Goal: Find specific page/section

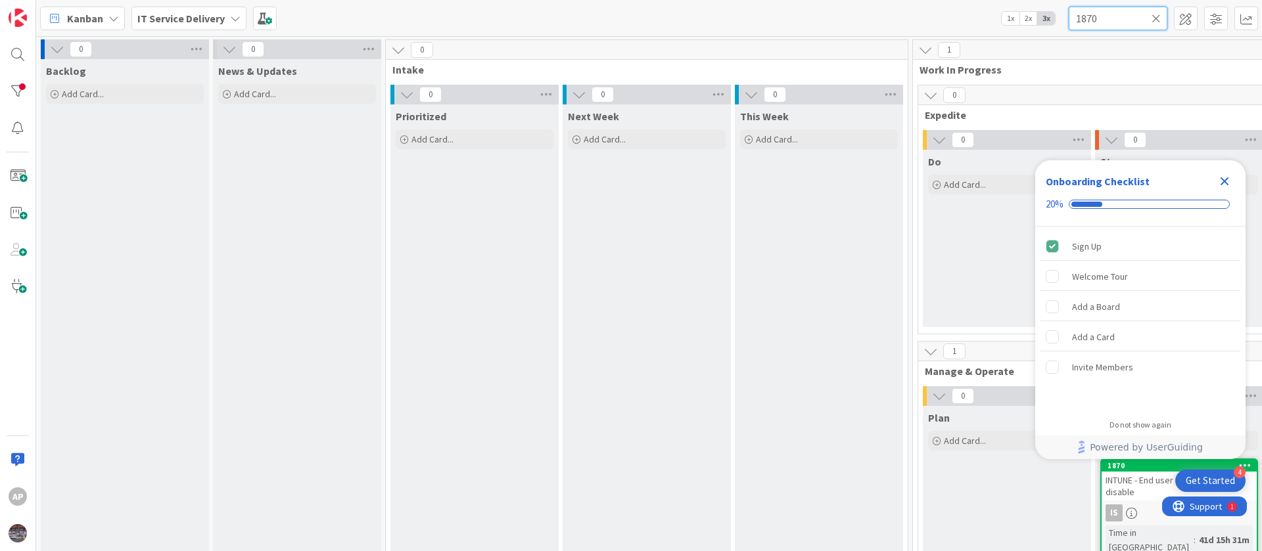
click at [1119, 18] on input "1870" at bounding box center [1117, 19] width 99 height 24
type input "1"
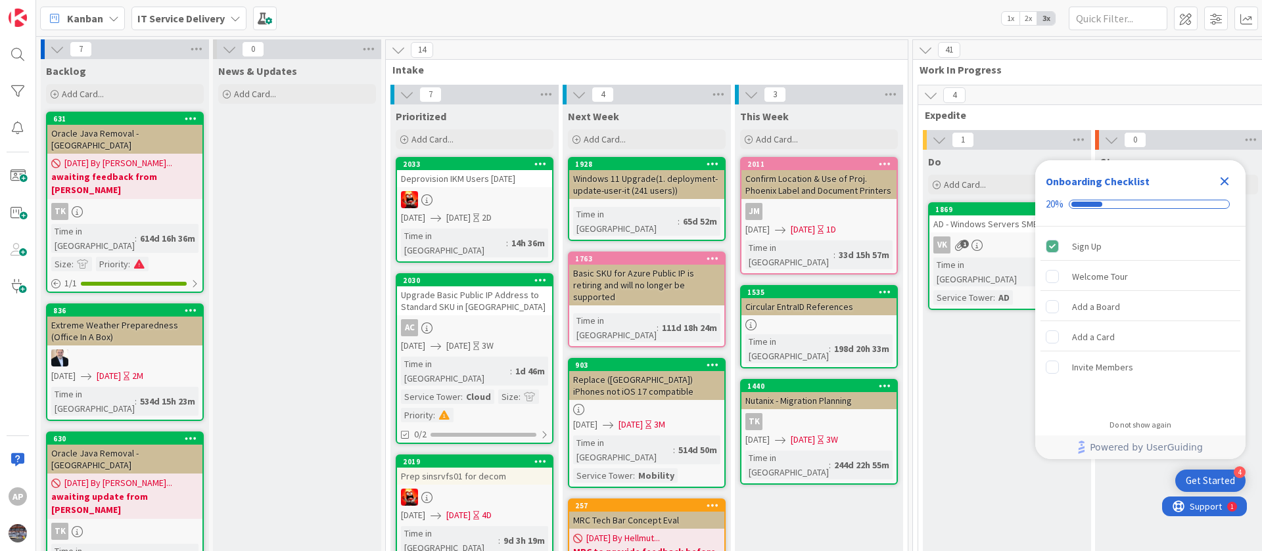
click at [1225, 185] on icon "Close Checklist" at bounding box center [1224, 181] width 16 height 16
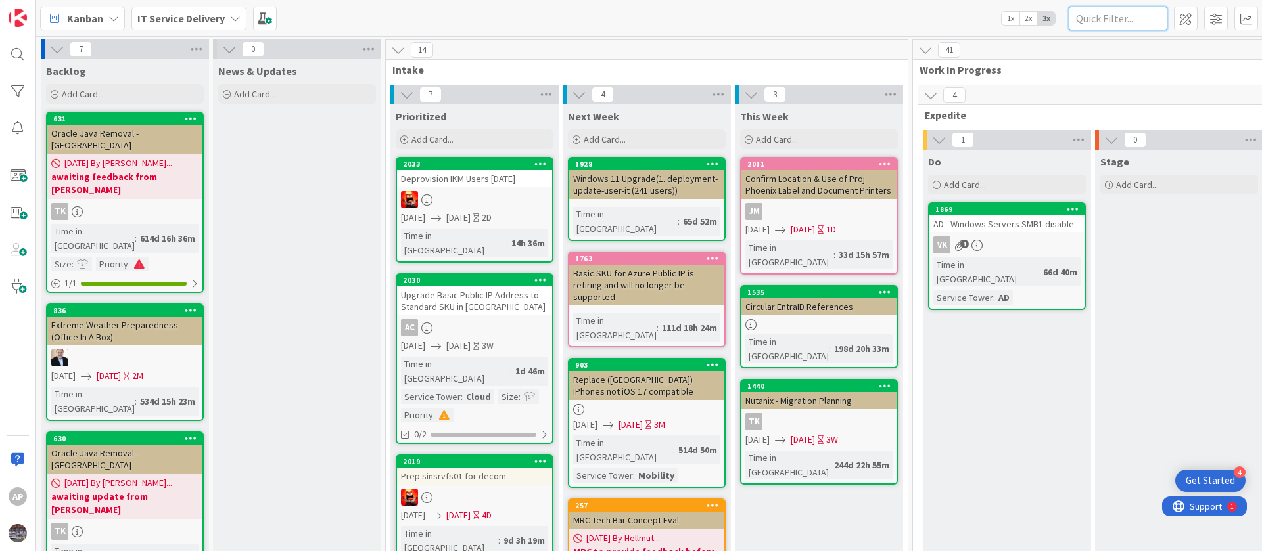
click at [1108, 17] on input "text" at bounding box center [1117, 19] width 99 height 24
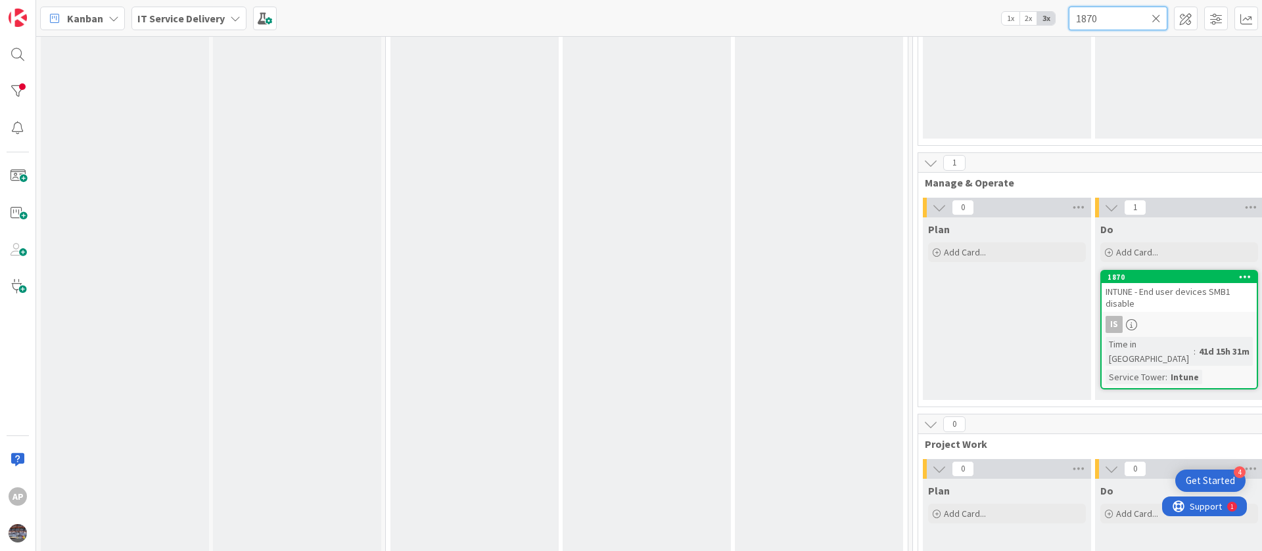
scroll to position [394, 0]
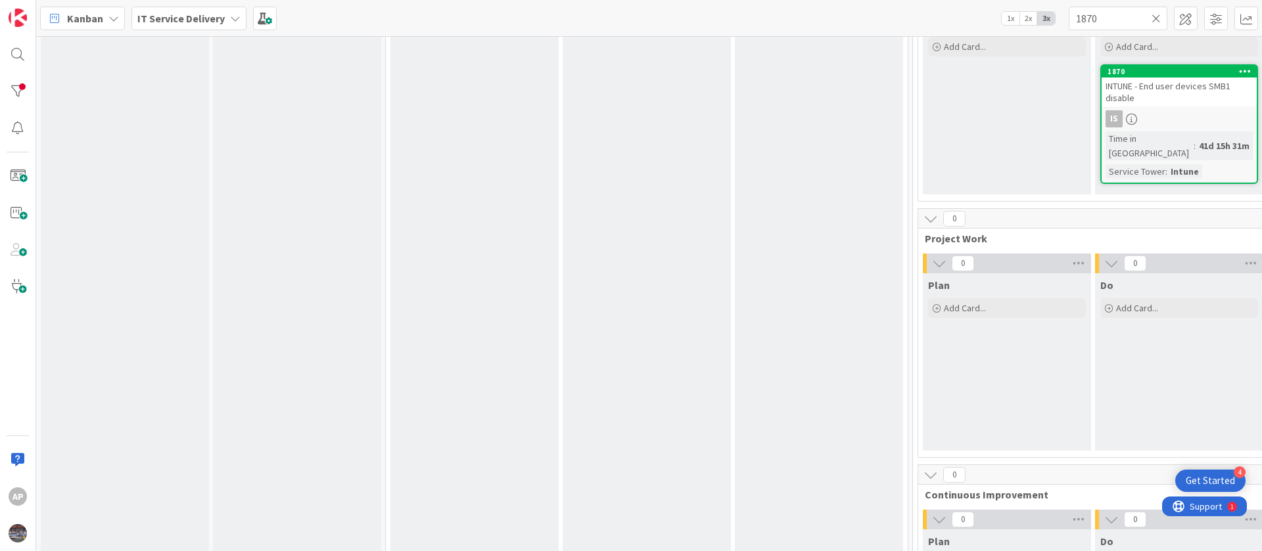
click at [1177, 106] on link "1870 INTUNE - End user devices SMB1 disable Is Time in Column : 41d 15h 31m Ser…" at bounding box center [1179, 124] width 158 height 120
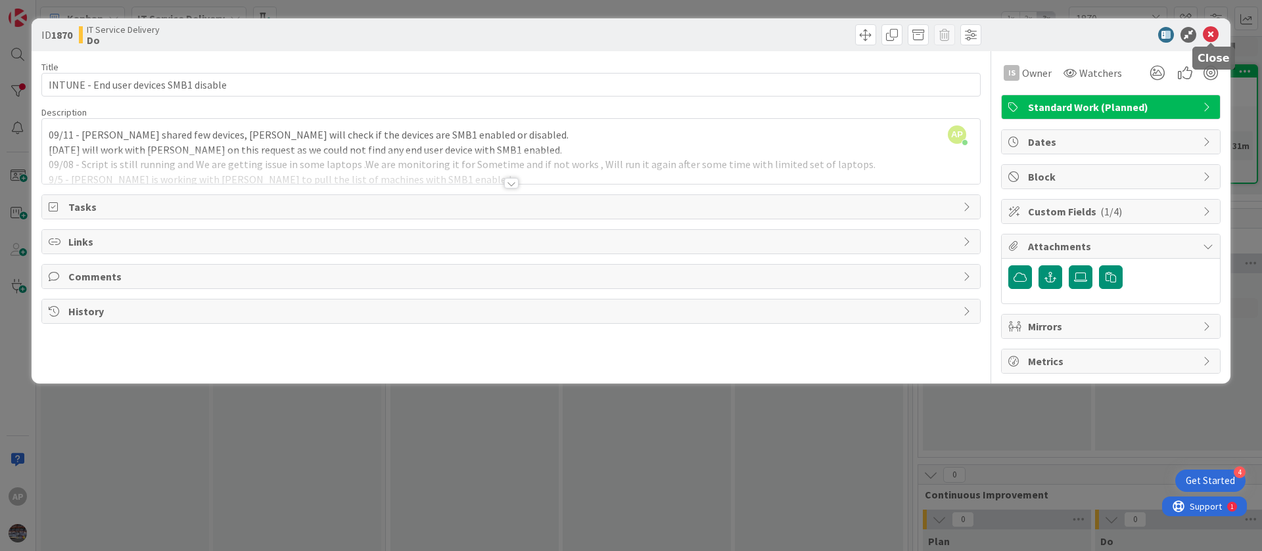
click at [1208, 31] on icon at bounding box center [1210, 35] width 16 height 16
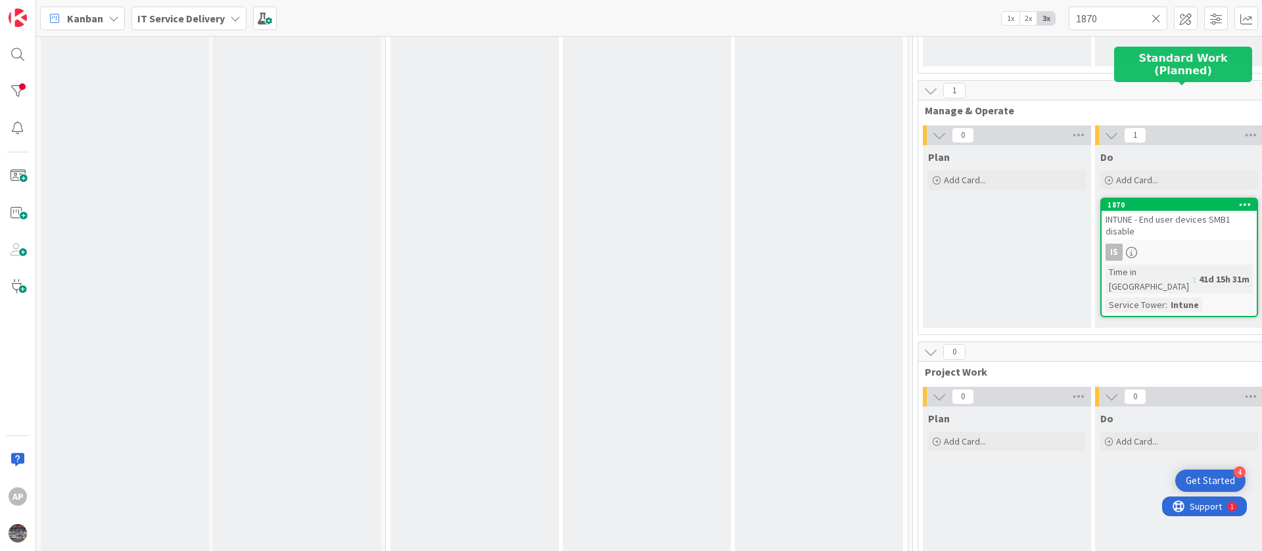
scroll to position [197, 0]
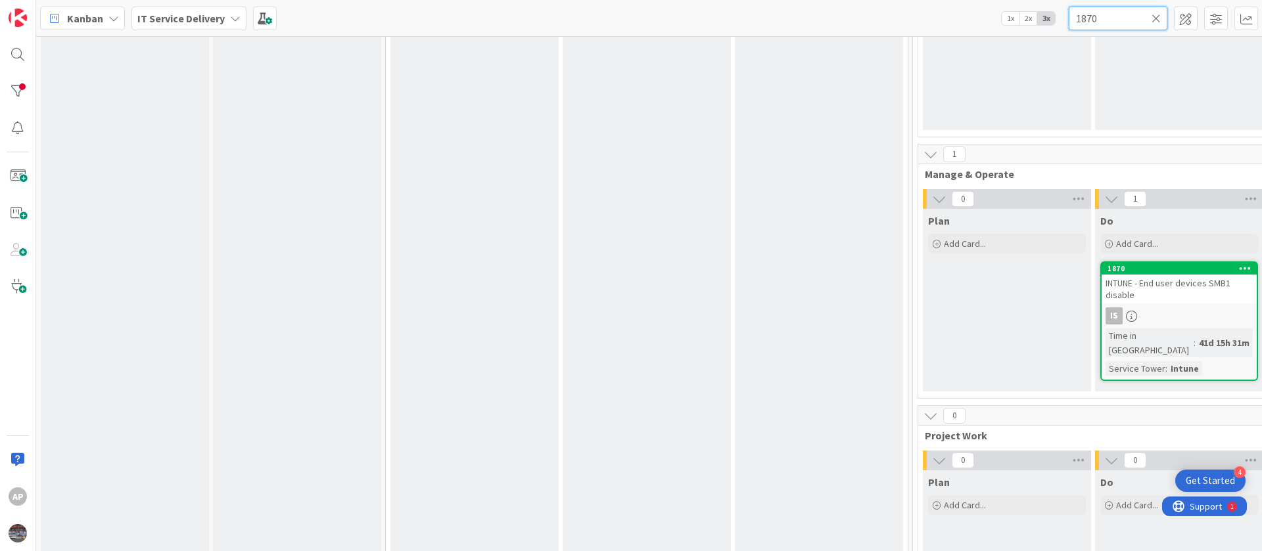
click at [1107, 20] on input "1870" at bounding box center [1117, 19] width 99 height 24
paste input "927"
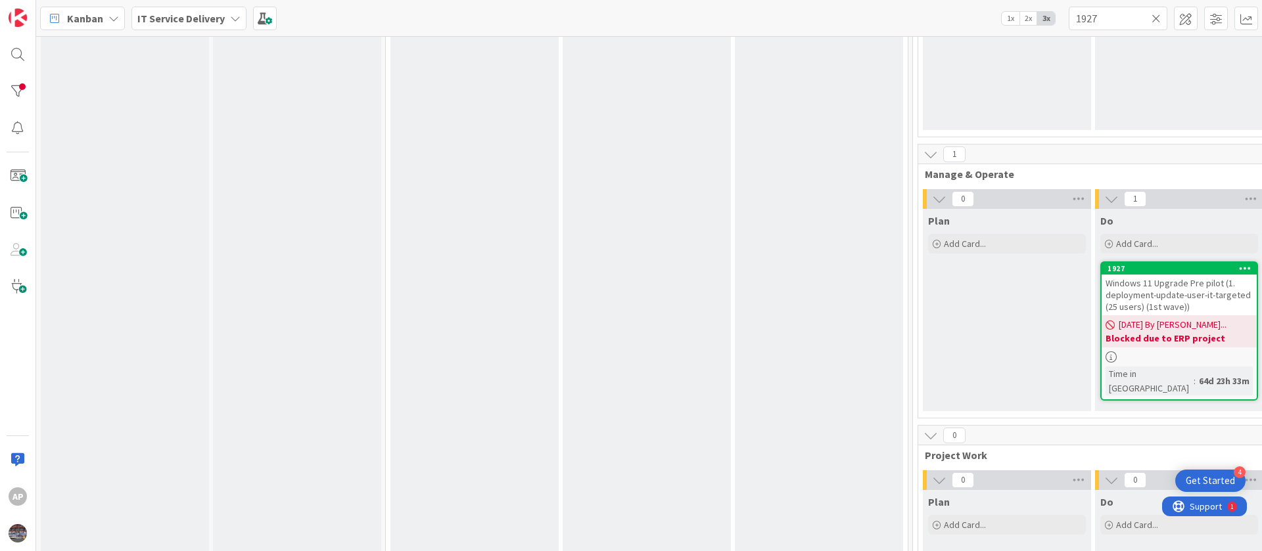
click at [1170, 287] on span "Windows 11 Upgrade Pre pilot (1. deployment-update-user-it-targeted (25 users) …" at bounding box center [1177, 294] width 145 height 35
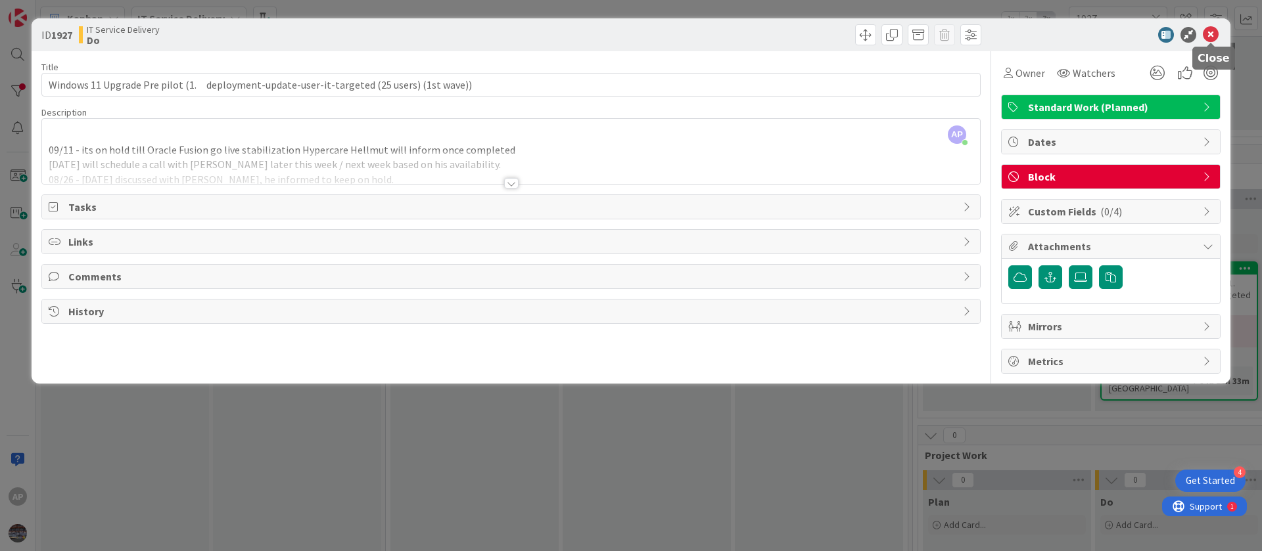
click at [1208, 34] on icon at bounding box center [1210, 35] width 16 height 16
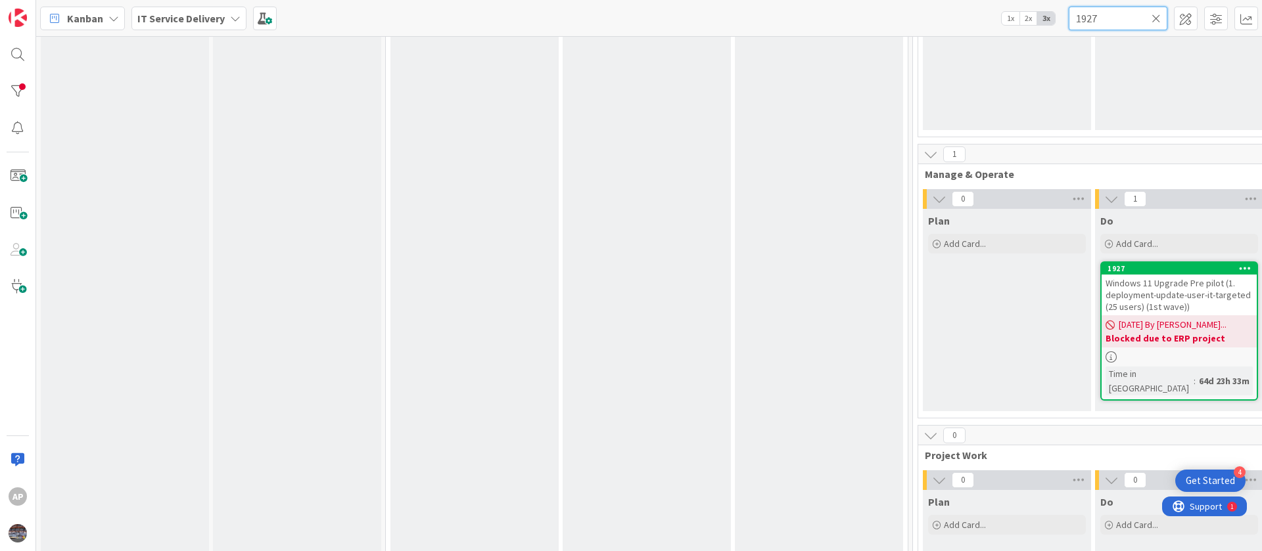
drag, startPoint x: 1126, startPoint y: 19, endPoint x: 982, endPoint y: 22, distance: 143.9
click at [982, 22] on div "Kanban IT Service Delivery 1x 2x 3x 1927" at bounding box center [648, 18] width 1225 height 36
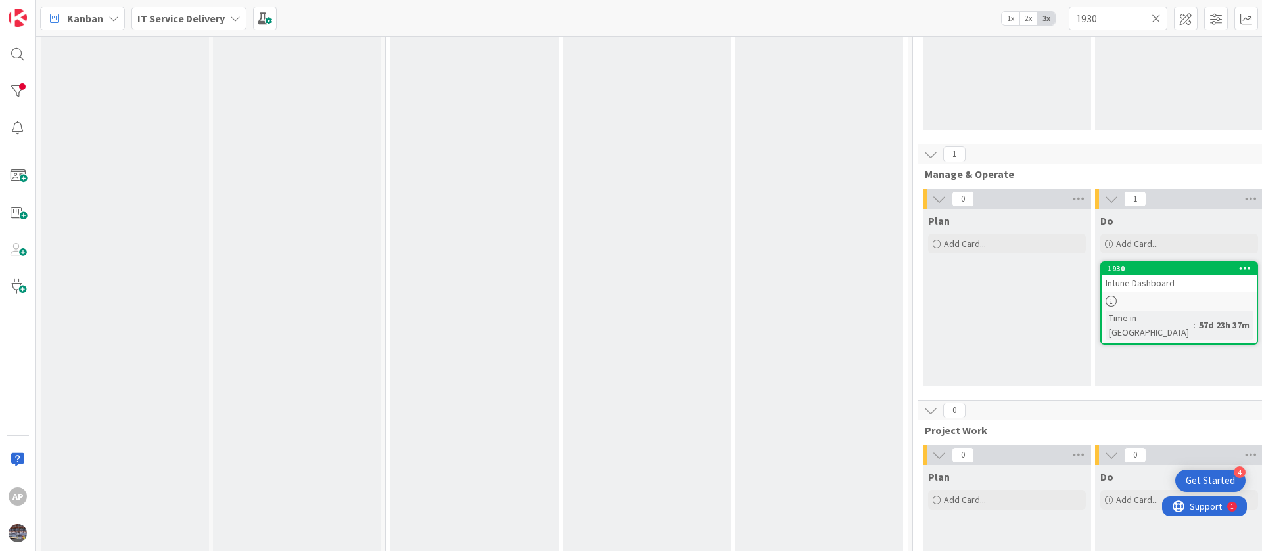
click at [1167, 282] on span "Intune Dashboard" at bounding box center [1139, 283] width 69 height 12
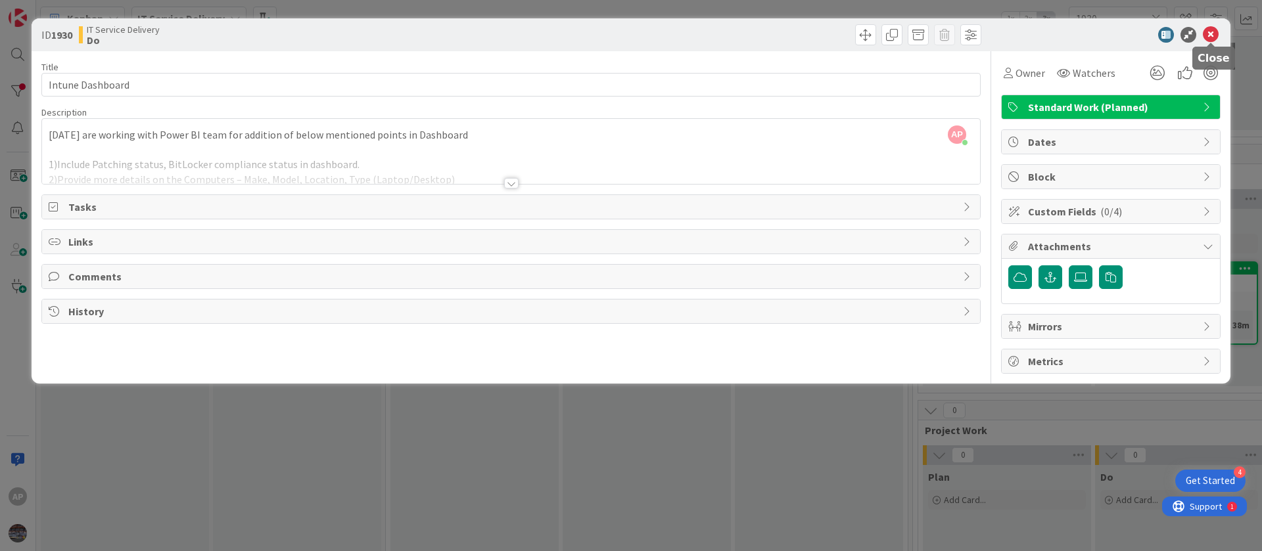
click at [1208, 35] on icon at bounding box center [1210, 35] width 16 height 16
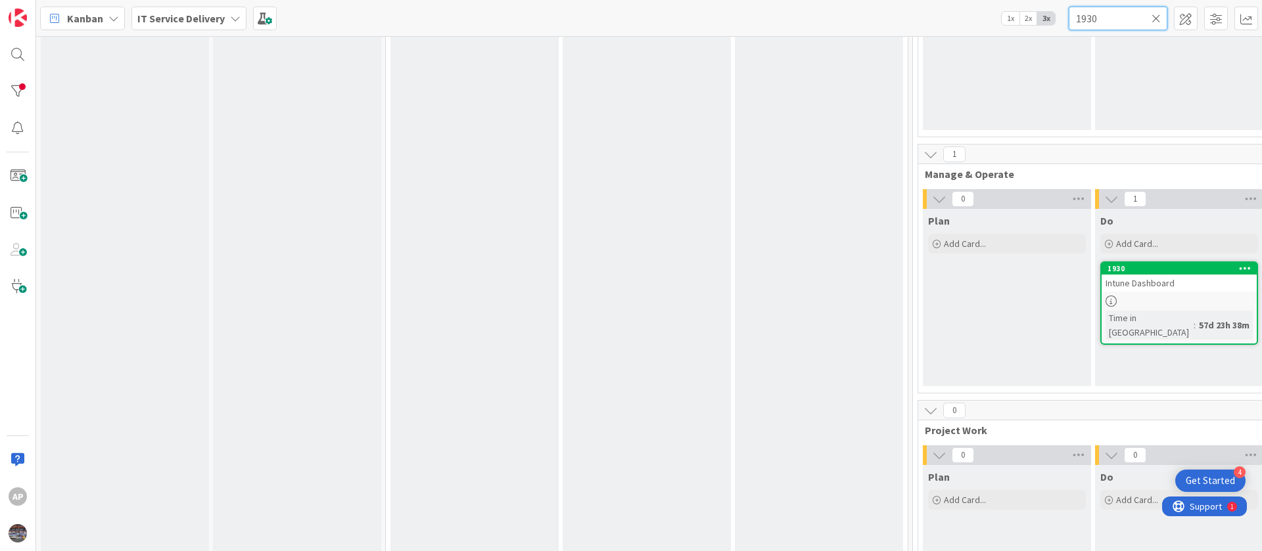
click at [1101, 22] on input "1930" at bounding box center [1117, 19] width 99 height 24
type input "1"
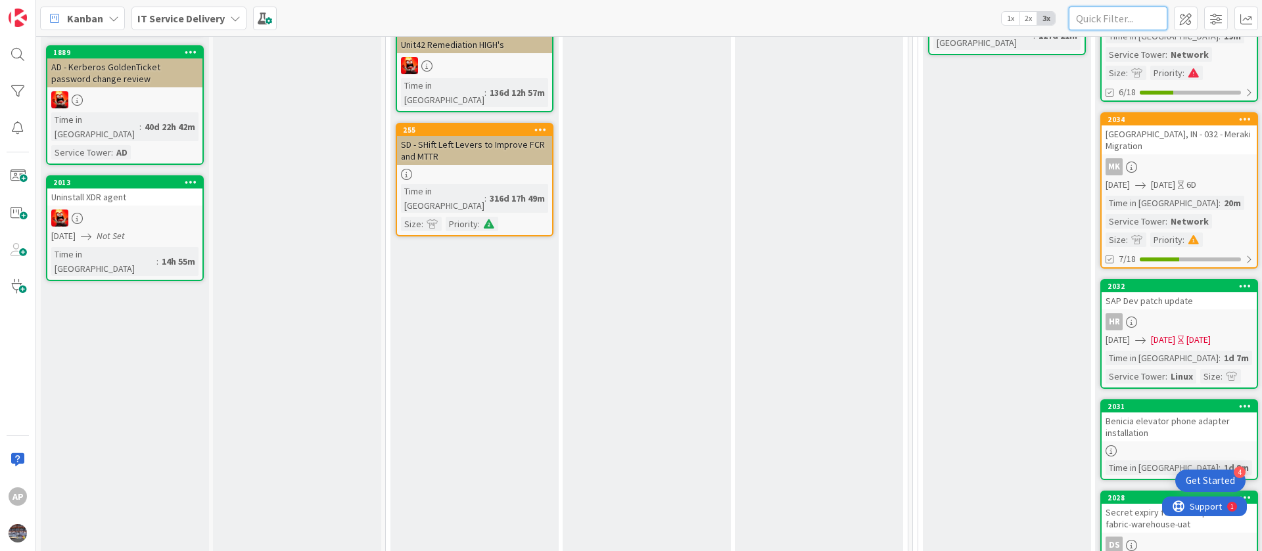
scroll to position [887, 0]
